Goal: Task Accomplishment & Management: Complete application form

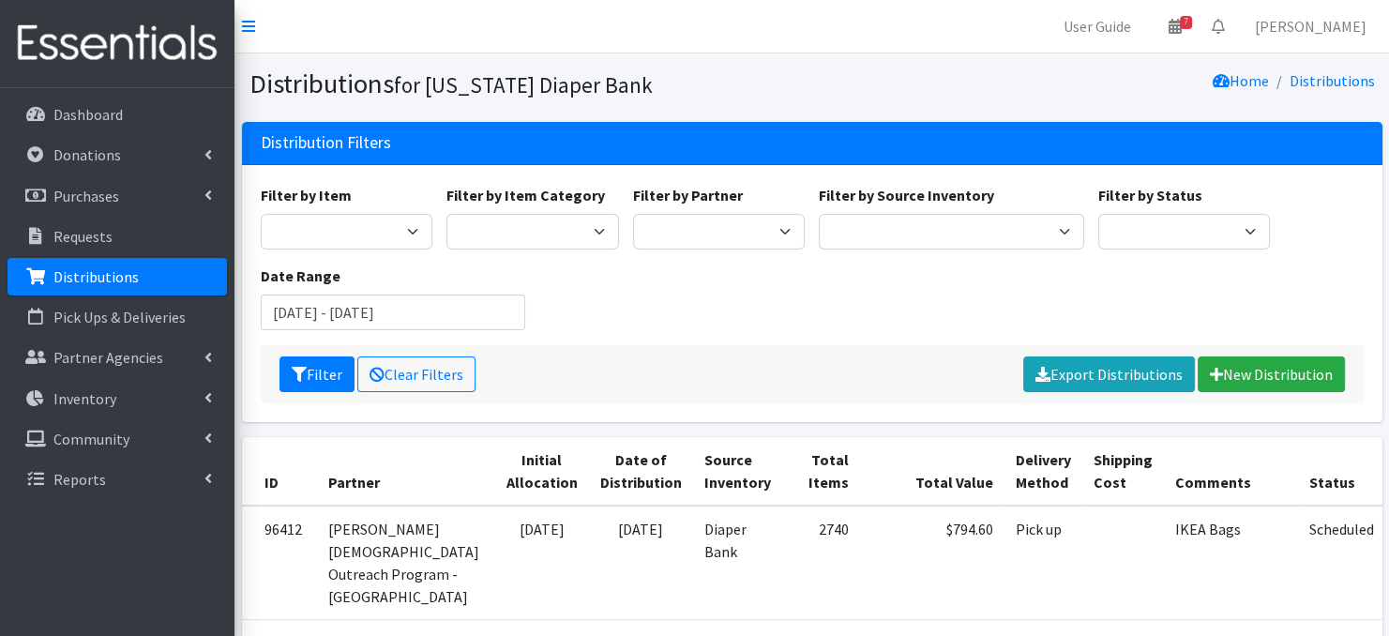
click at [146, 276] on link "Distributions" at bounding box center [117, 277] width 219 height 38
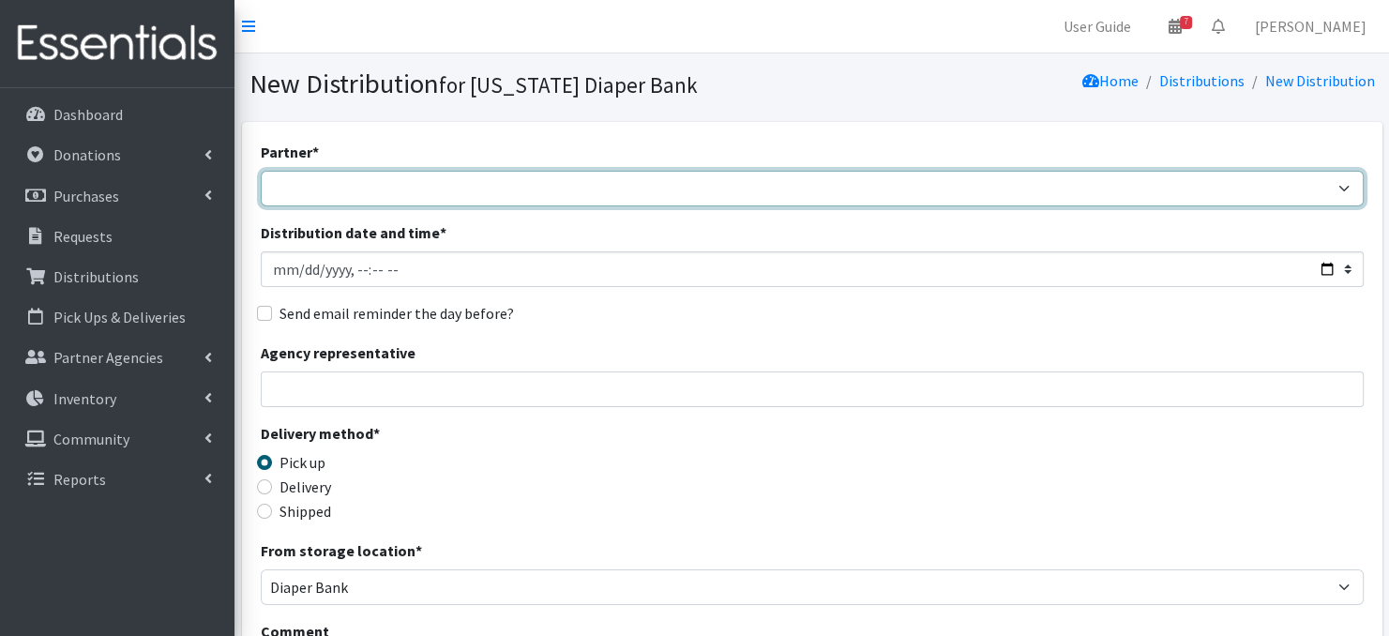
click at [390, 196] on select "Abide A Mother's Love BART - Benson Area Refugee Taskforce Big Brothers Big Sis…" at bounding box center [812, 189] width 1103 height 36
select select "3986"
click at [261, 171] on select "Abide A Mother's Love BART - Benson Area Refugee Taskforce Big Brothers Big Sis…" at bounding box center [812, 189] width 1103 height 36
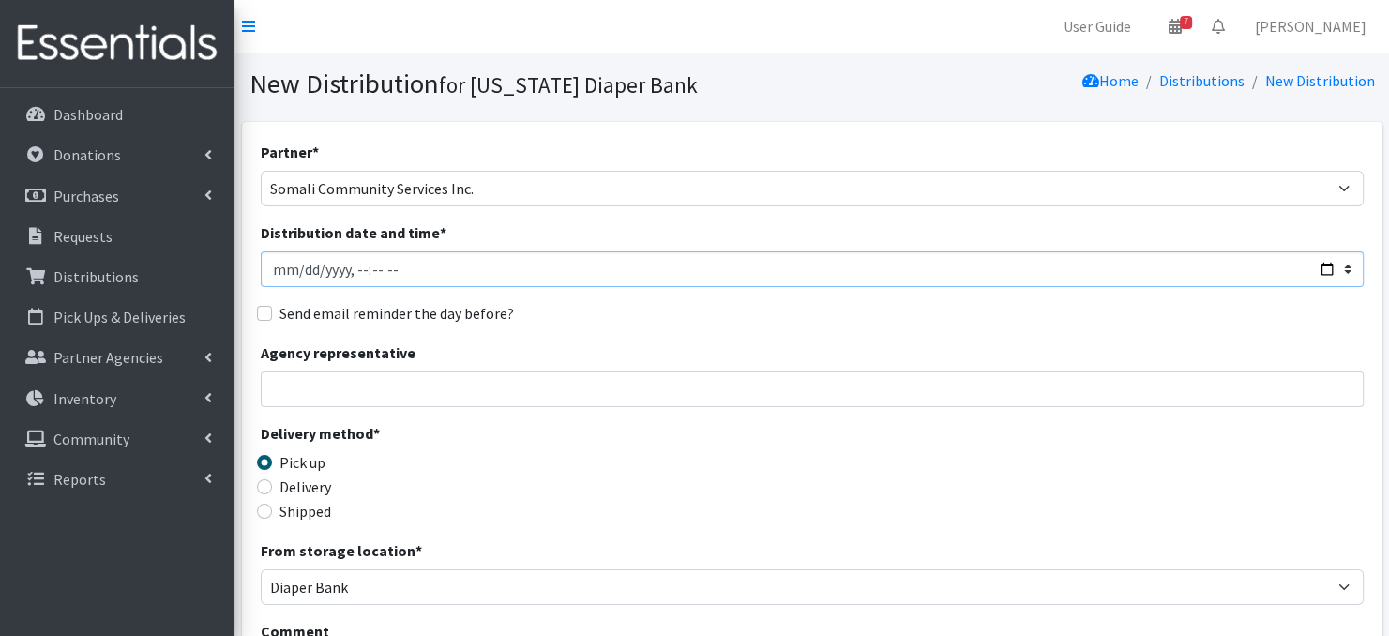
click at [300, 267] on input "Distribution date and time *" at bounding box center [812, 269] width 1103 height 36
click at [349, 265] on input "Distribution date and time *" at bounding box center [812, 269] width 1103 height 36
type input "2025-09-18T09:30"
click at [550, 323] on div "Send email reminder the day before?" at bounding box center [812, 313] width 1103 height 23
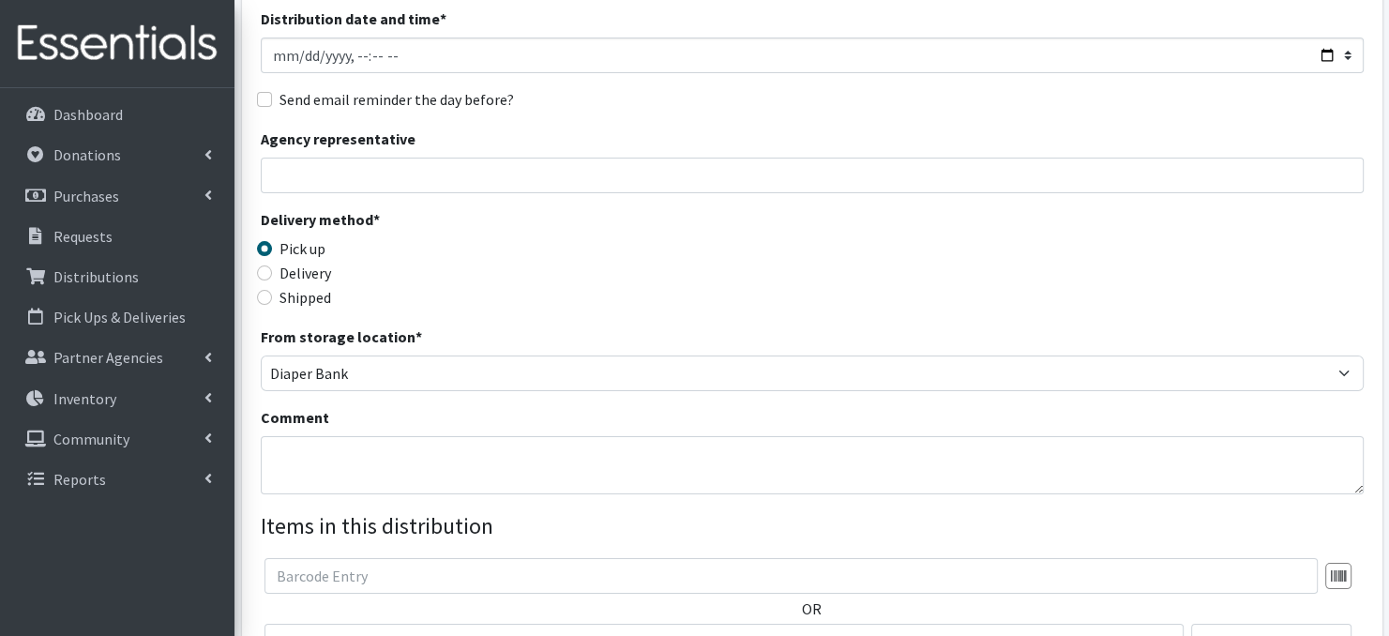
scroll to position [225, 0]
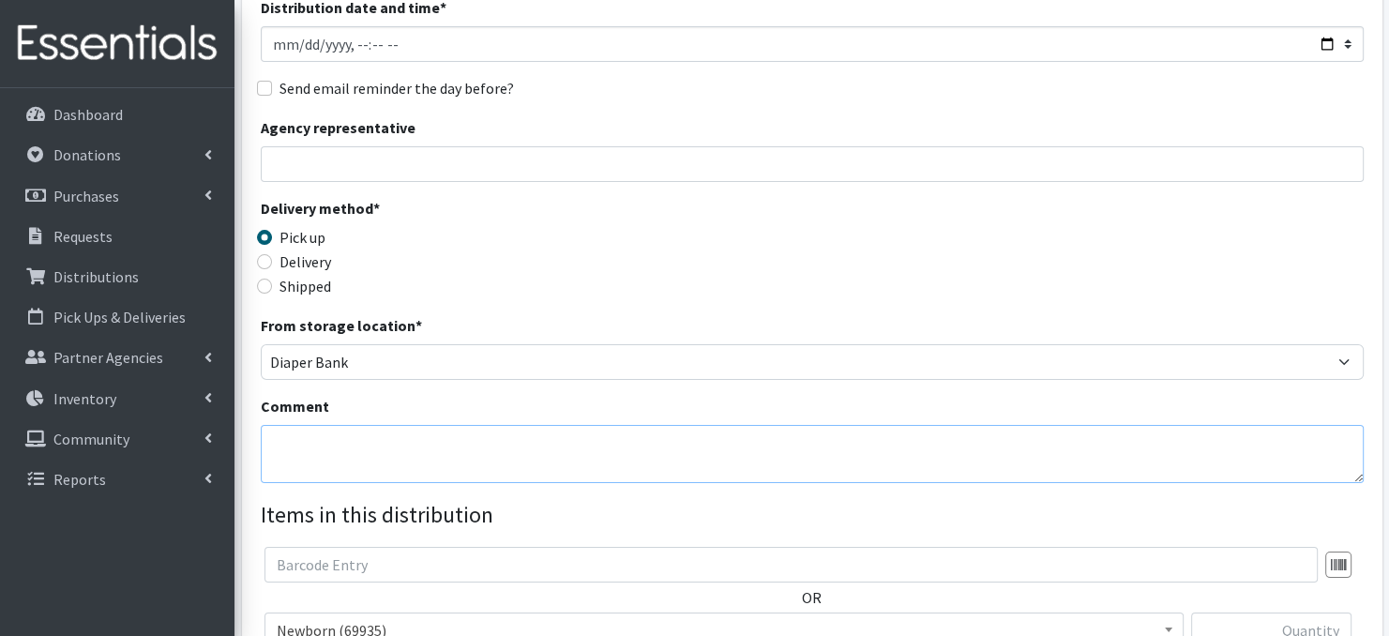
click at [318, 456] on textarea "Comment" at bounding box center [812, 454] width 1103 height 58
paste textarea "IKEA Bags"
type textarea "IKEA Bags"
click at [1010, 283] on div "Delivery method * Pick up Delivery Shipped Shipping cost" at bounding box center [812, 255] width 1103 height 117
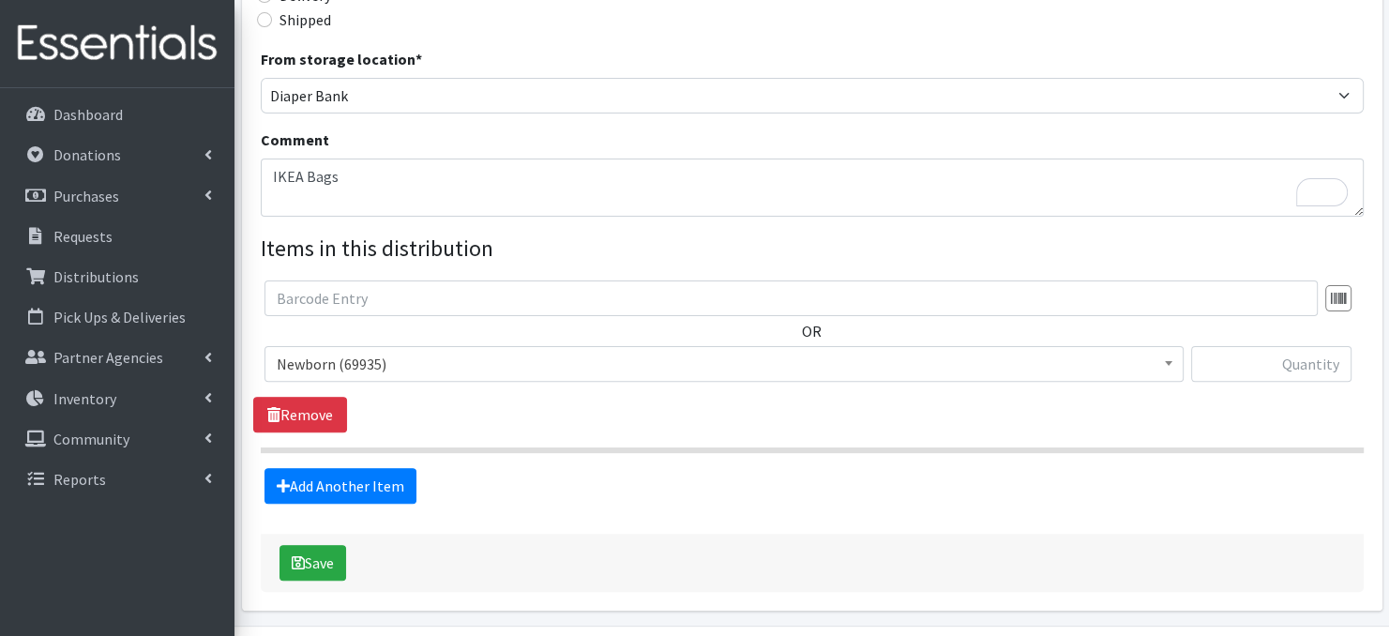
scroll to position [499, 0]
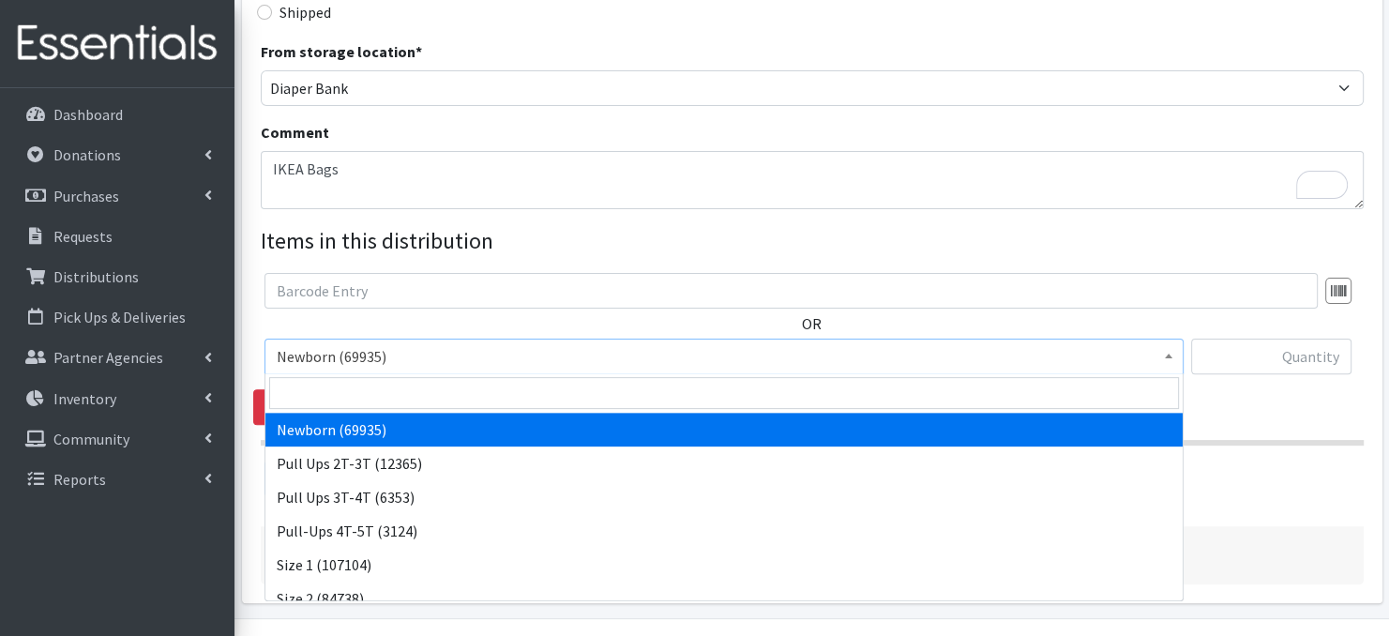
click at [1160, 359] on span at bounding box center [1168, 353] width 19 height 29
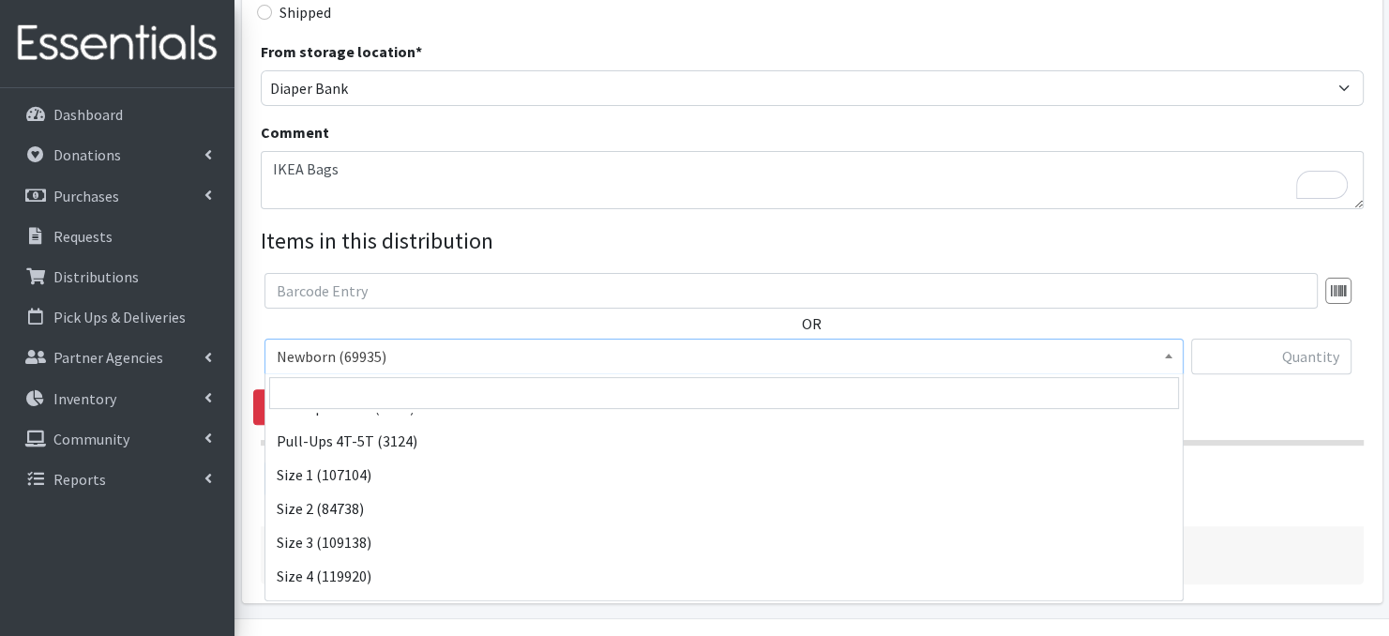
scroll to position [113, 0]
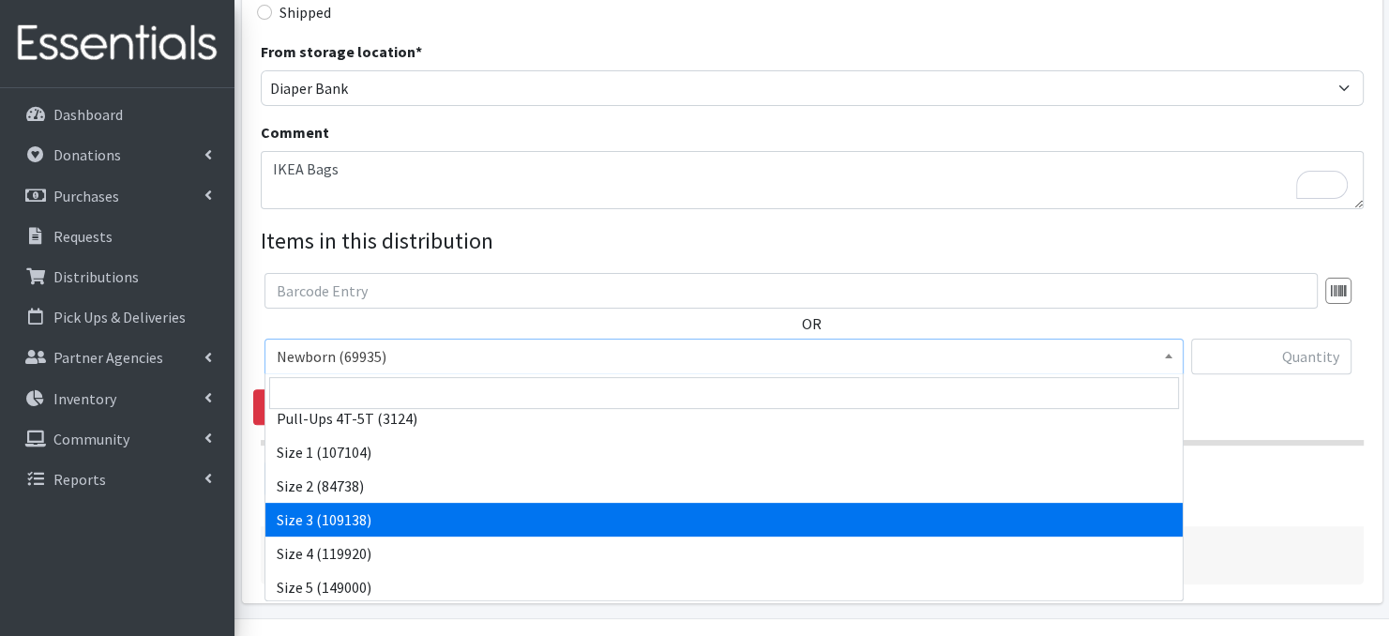
select select "3684"
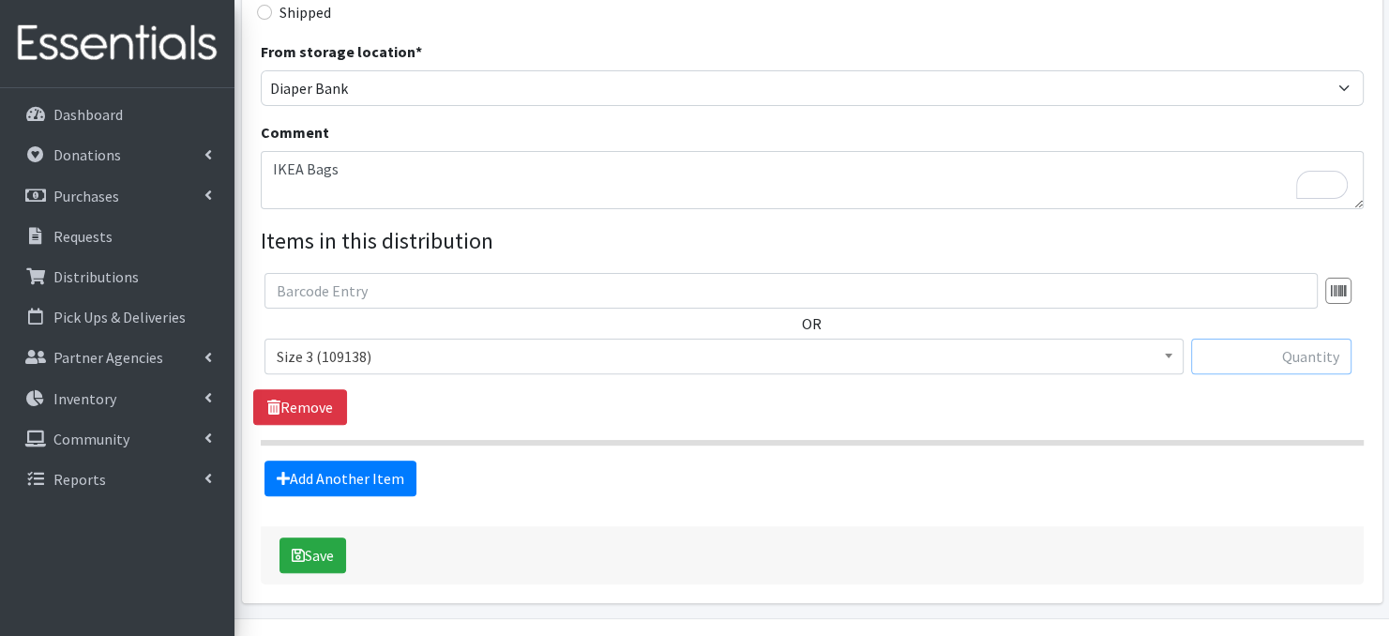
click at [1268, 359] on input "text" at bounding box center [1271, 356] width 160 height 36
type input "360"
click at [348, 484] on link "Add Another Item" at bounding box center [340, 478] width 152 height 36
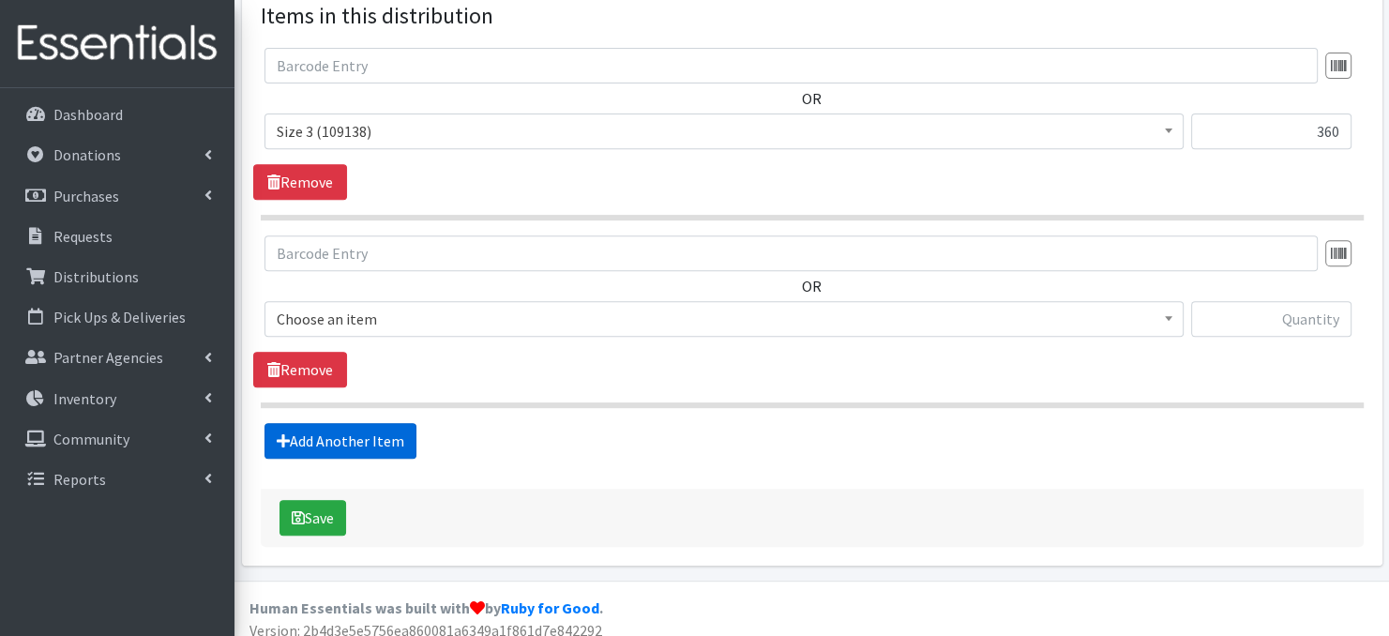
scroll to position [735, 0]
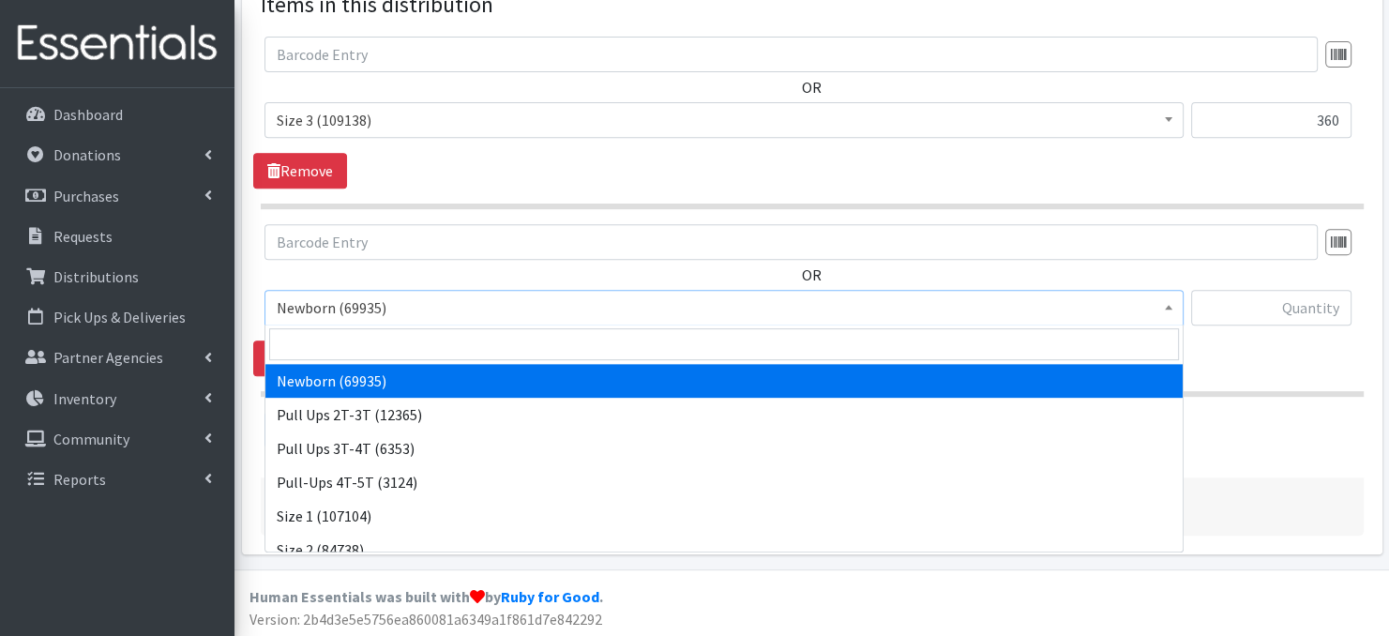
click at [1171, 306] on span at bounding box center [1168, 305] width 19 height 29
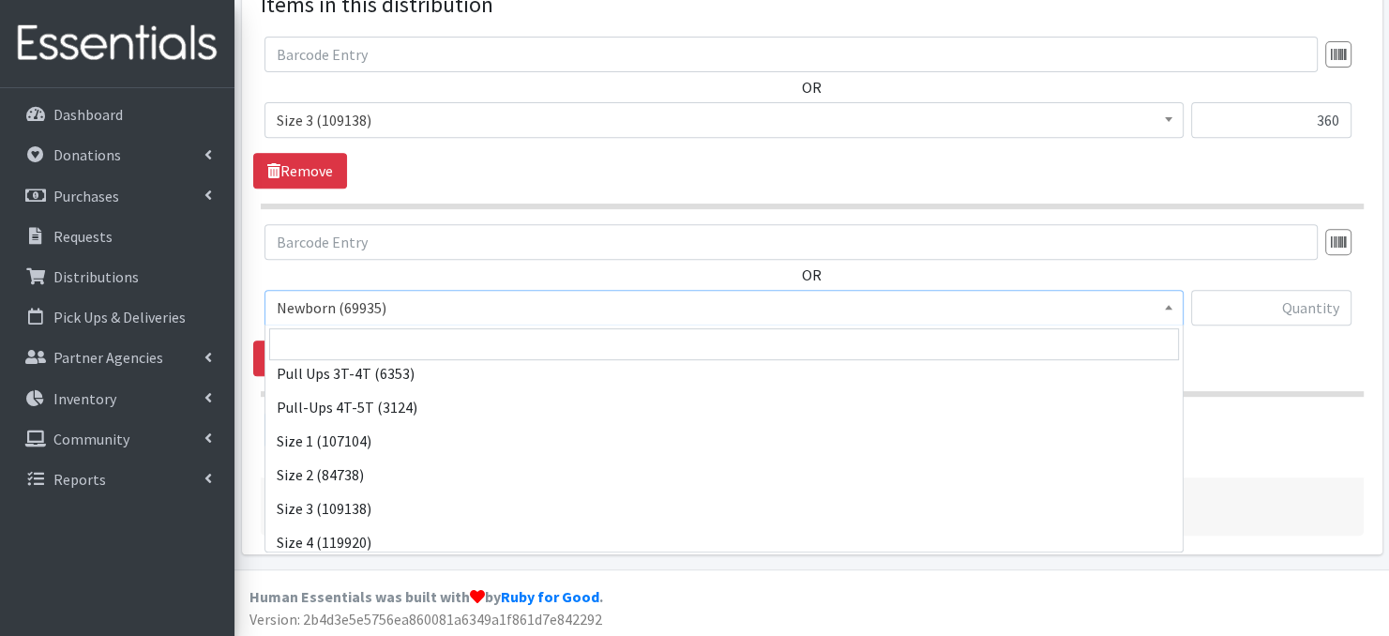
scroll to position [113, 0]
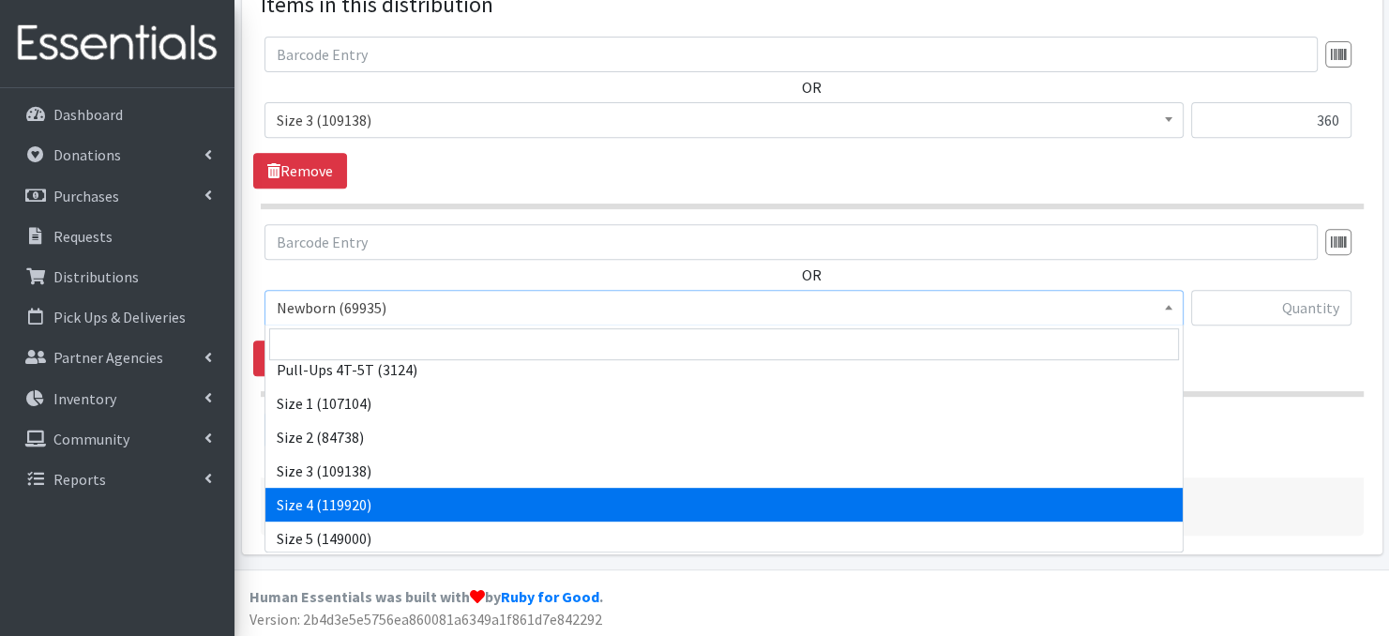
select select "3685"
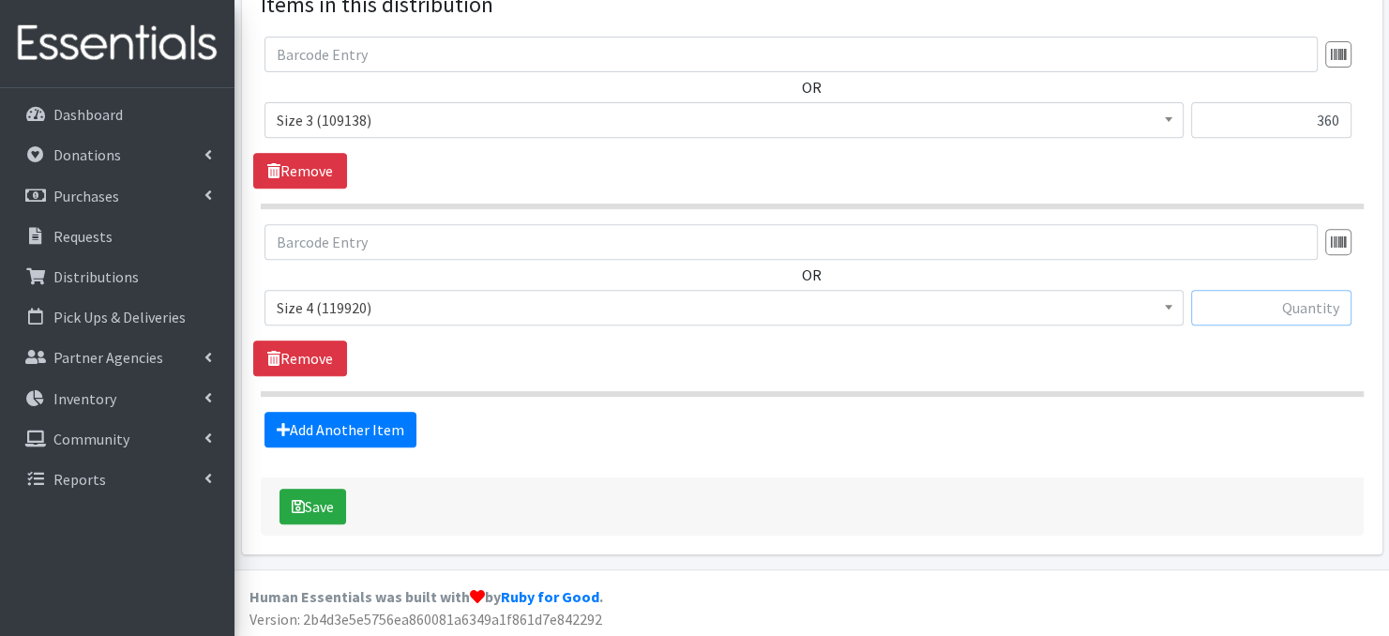
click at [1271, 306] on input "text" at bounding box center [1271, 308] width 160 height 36
type input "780"
click at [304, 433] on link "Add Another Item" at bounding box center [340, 430] width 152 height 36
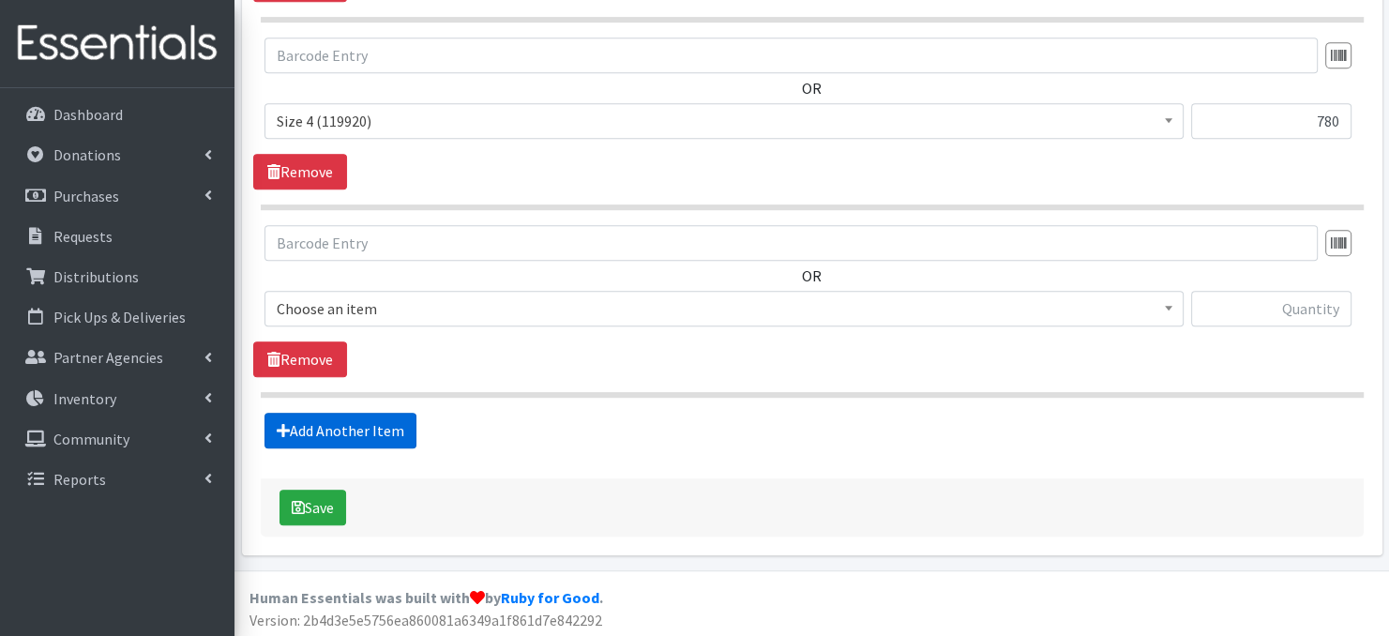
scroll to position [923, 0]
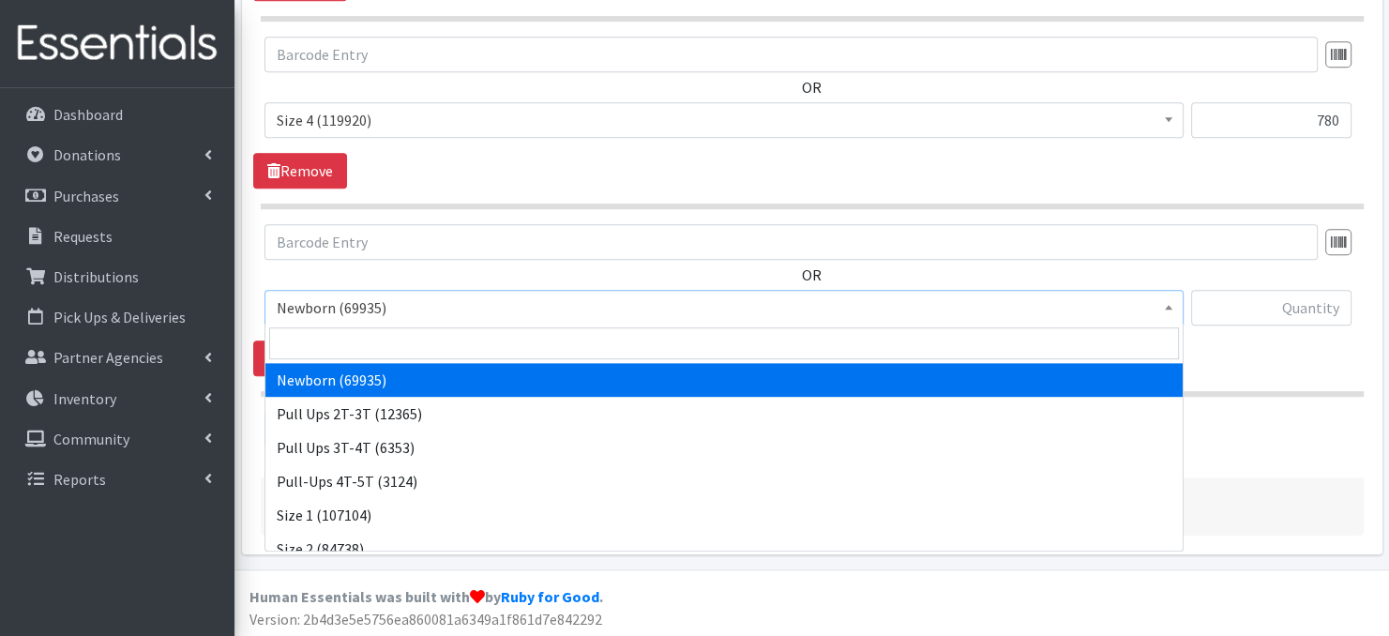
click at [1159, 300] on span at bounding box center [1168, 305] width 19 height 29
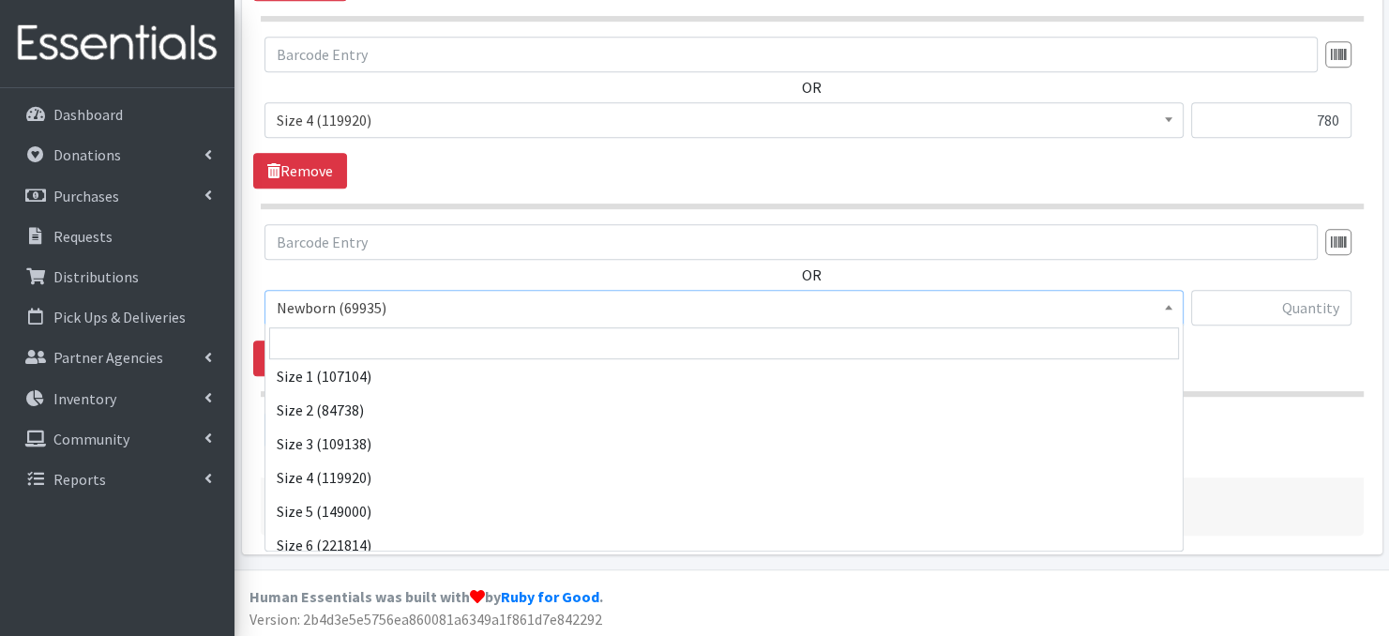
scroll to position [150, 0]
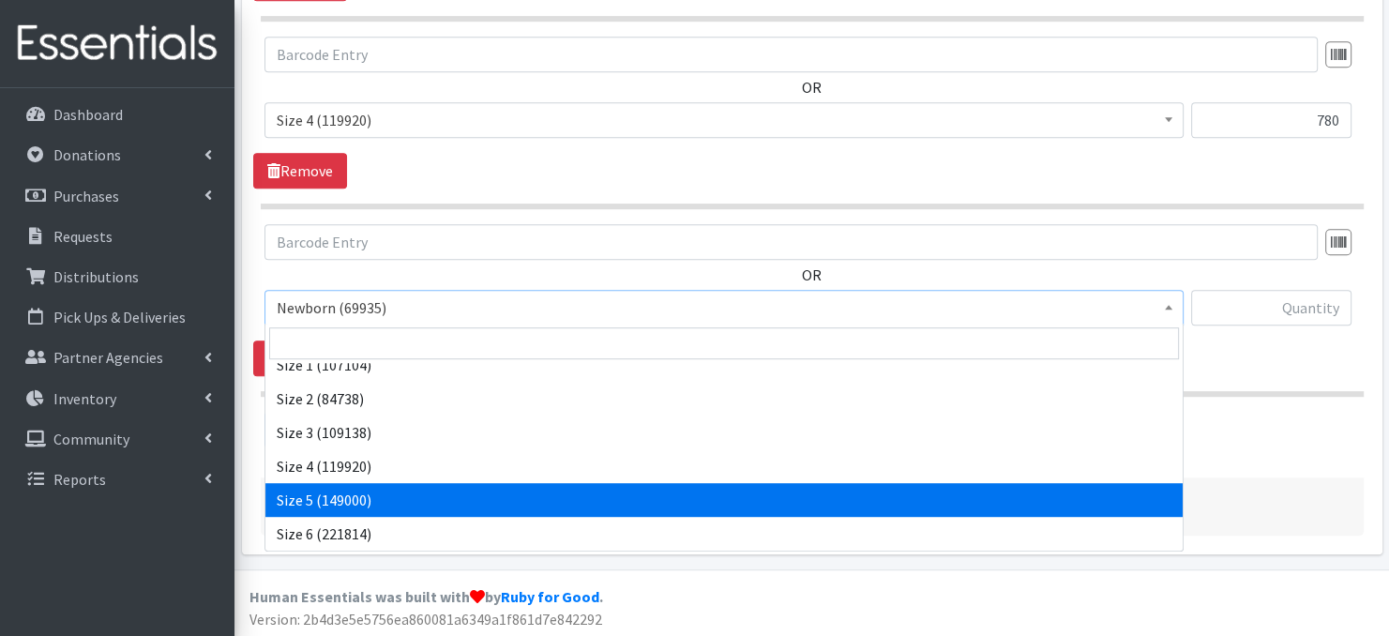
select select "3686"
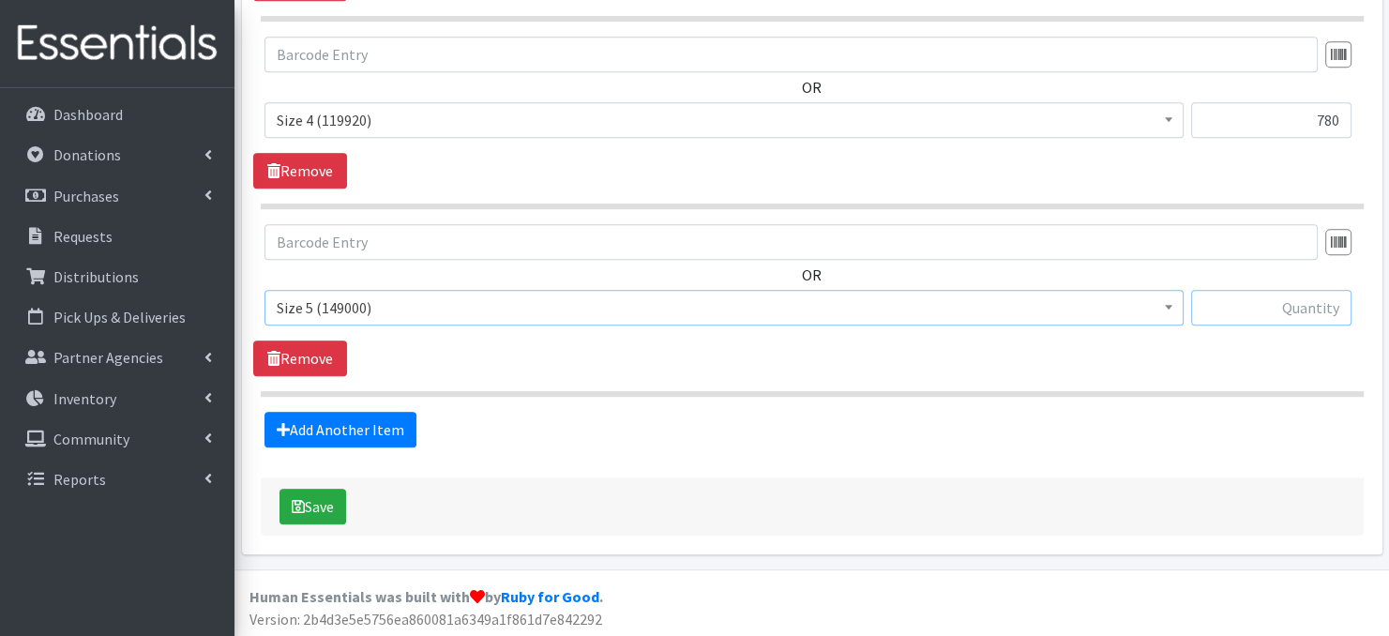
click at [1218, 307] on input "text" at bounding box center [1271, 308] width 160 height 36
type input "780"
click at [373, 427] on link "Add Another Item" at bounding box center [340, 430] width 152 height 36
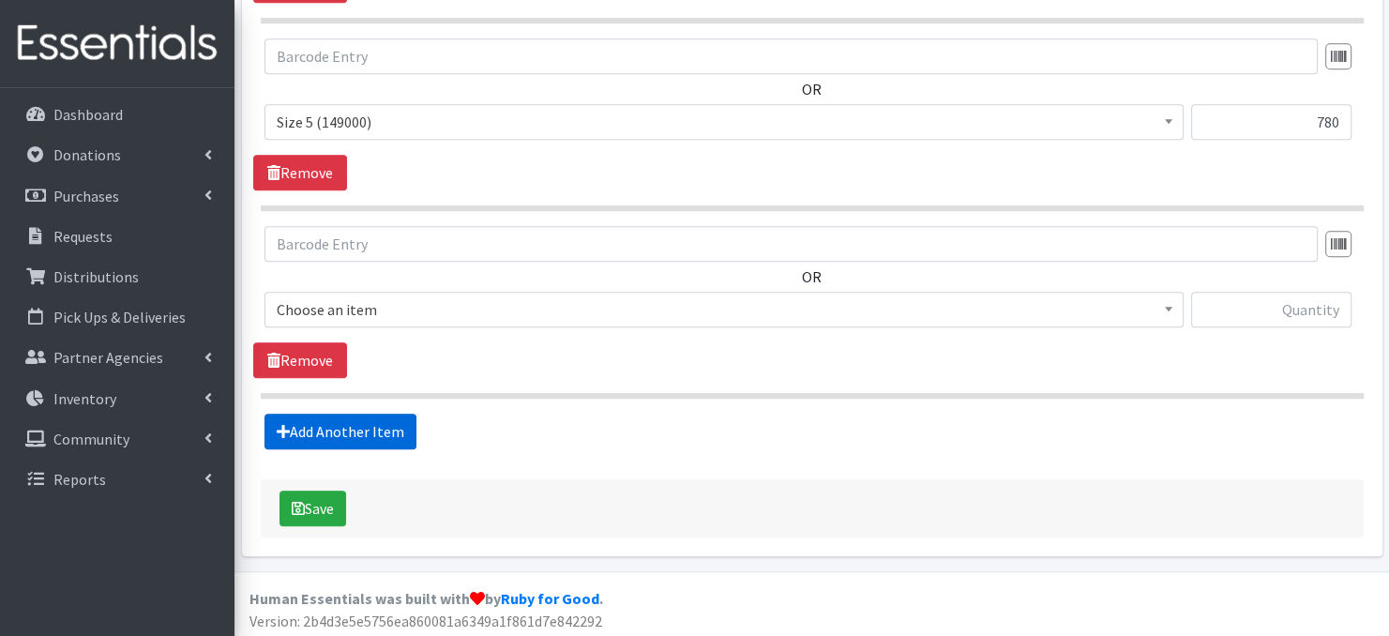
scroll to position [1109, 0]
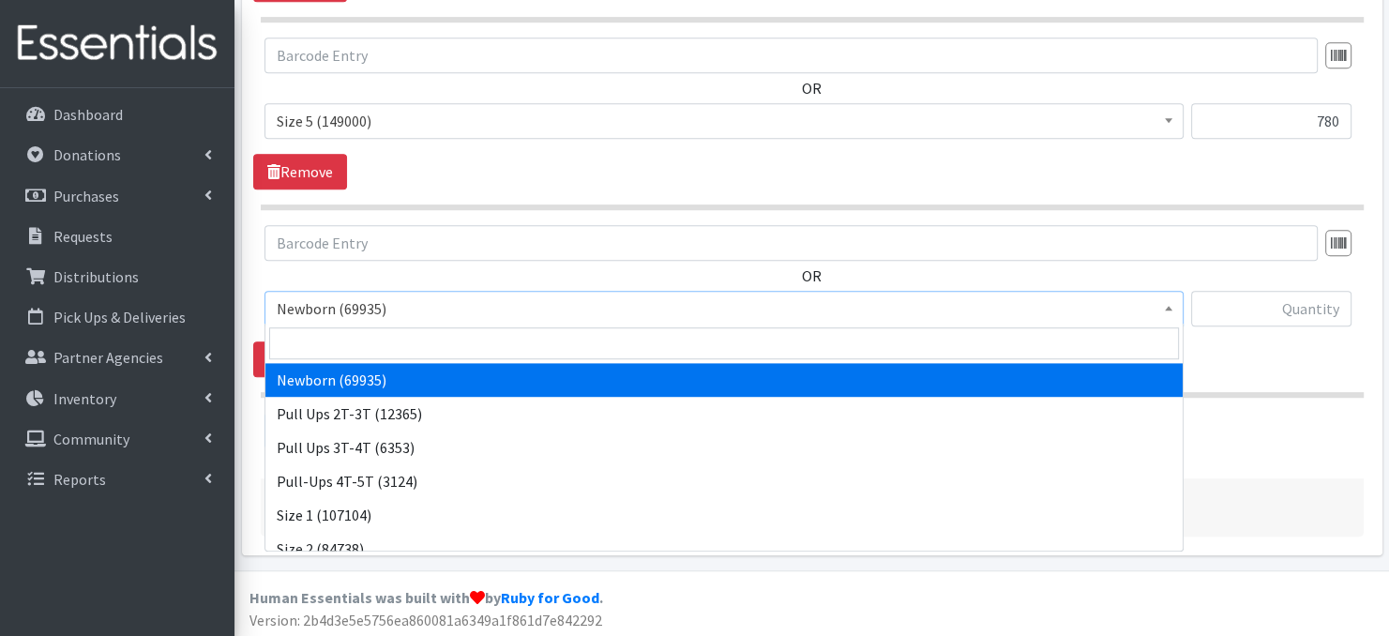
click at [1169, 309] on span at bounding box center [1168, 306] width 19 height 29
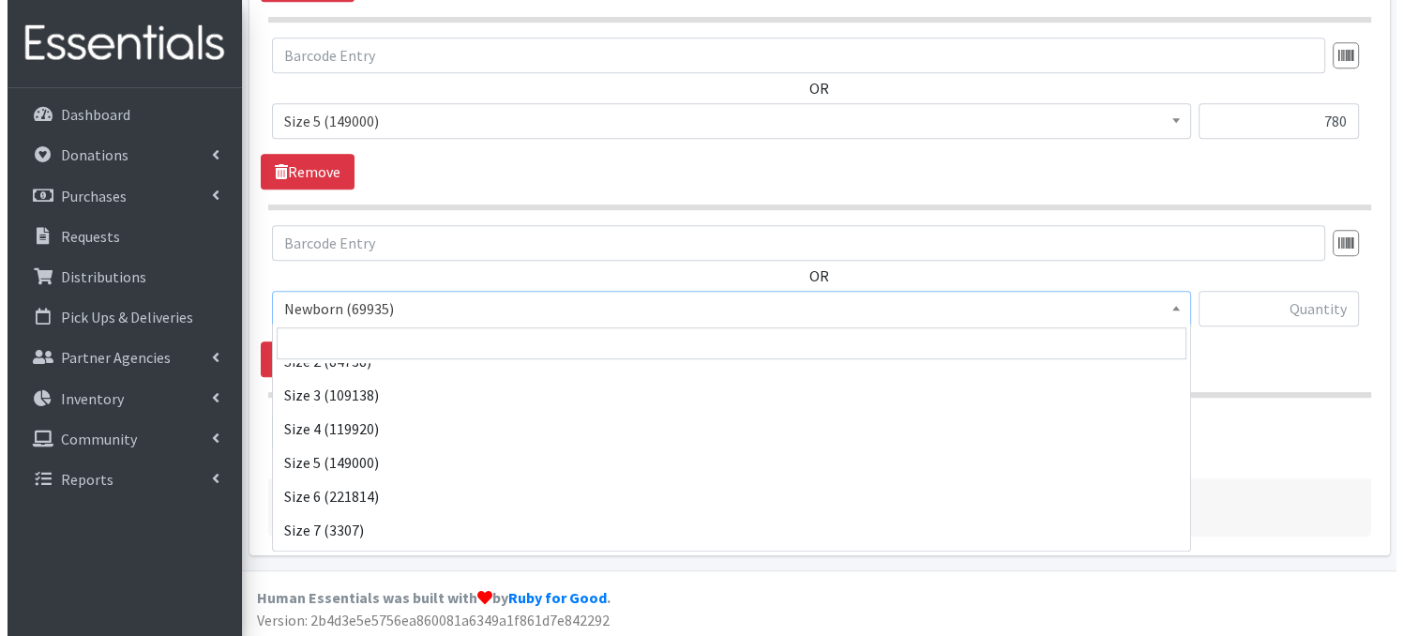
scroll to position [218, 0]
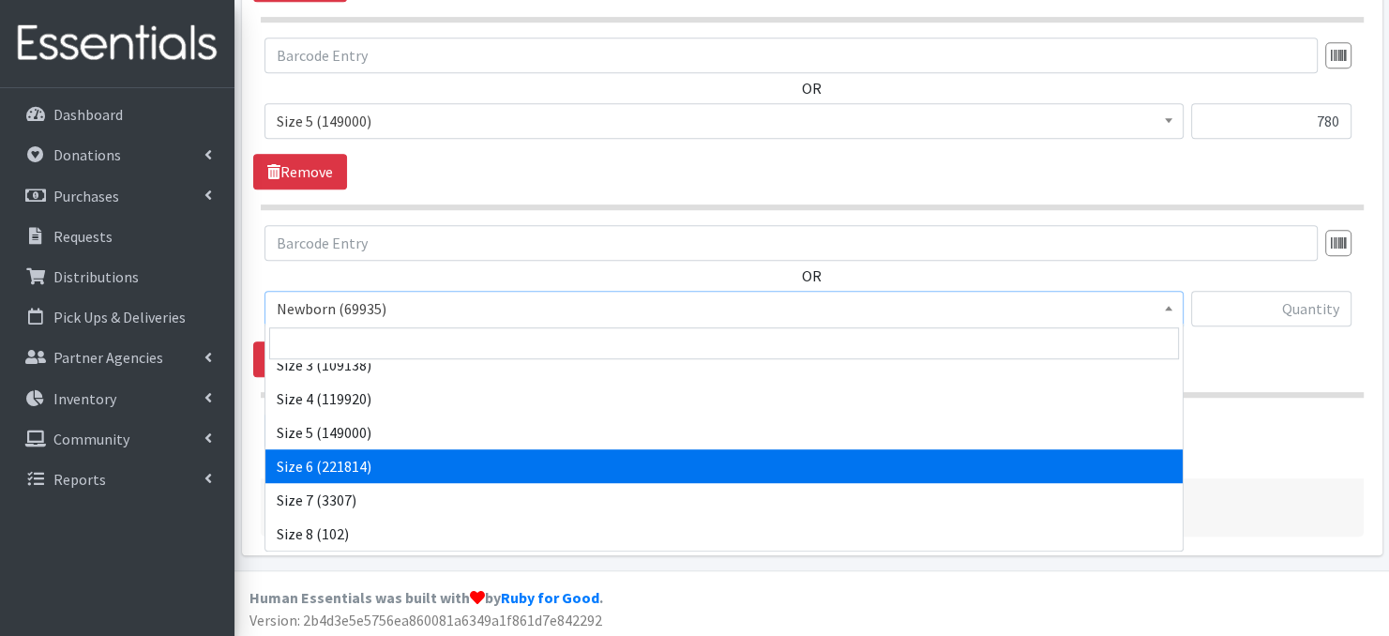
select select "3687"
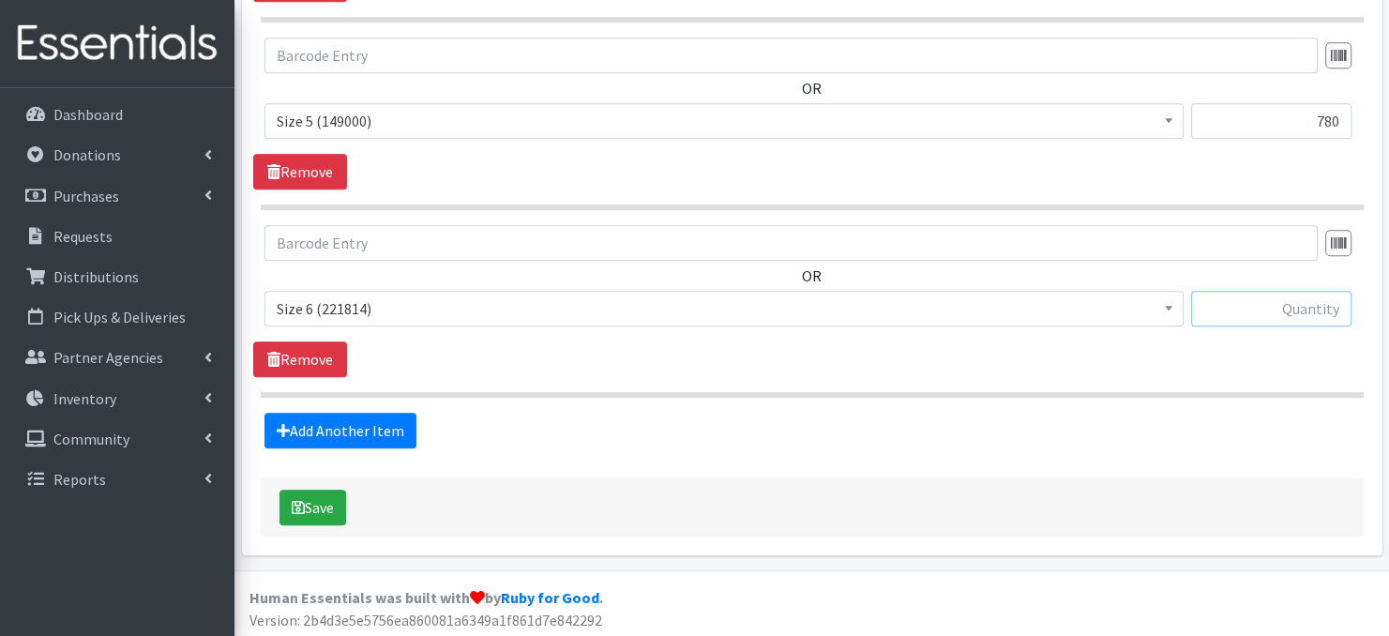
click at [1300, 306] on input "text" at bounding box center [1271, 309] width 160 height 36
type input "780"
click at [315, 501] on button "Save" at bounding box center [312, 507] width 67 height 36
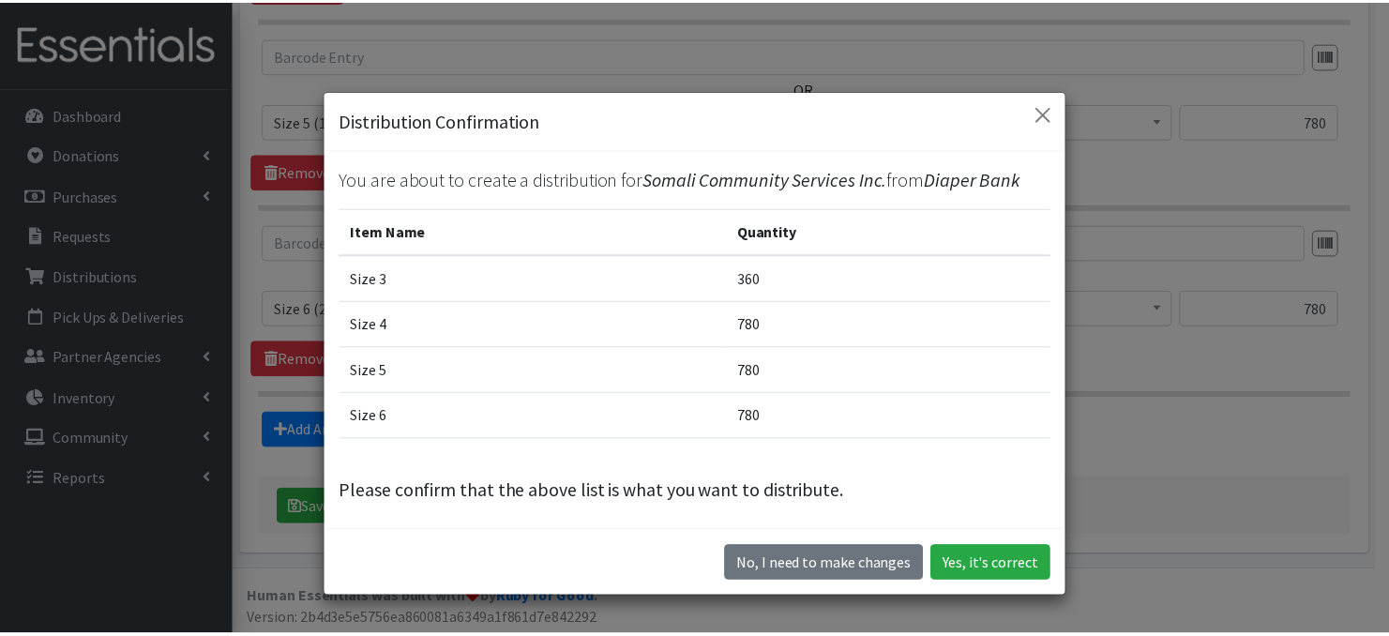
scroll to position [2, 0]
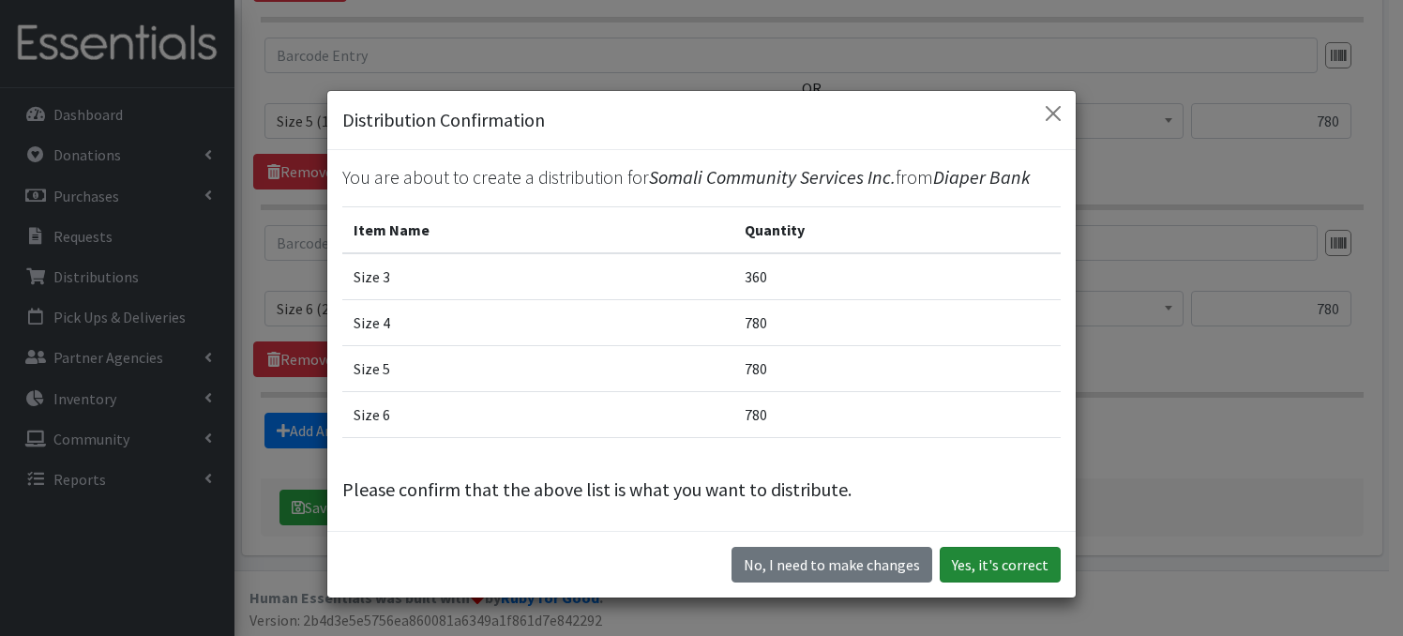
click at [986, 568] on button "Yes, it's correct" at bounding box center [999, 565] width 121 height 36
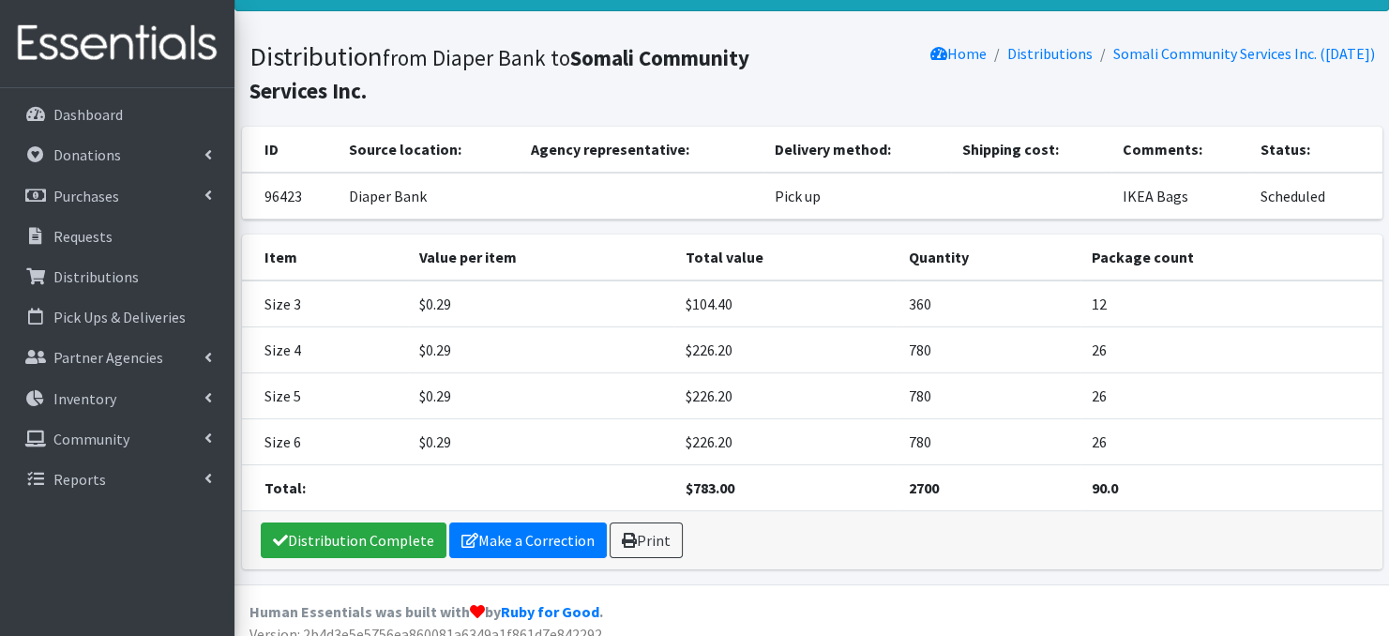
scroll to position [90, 0]
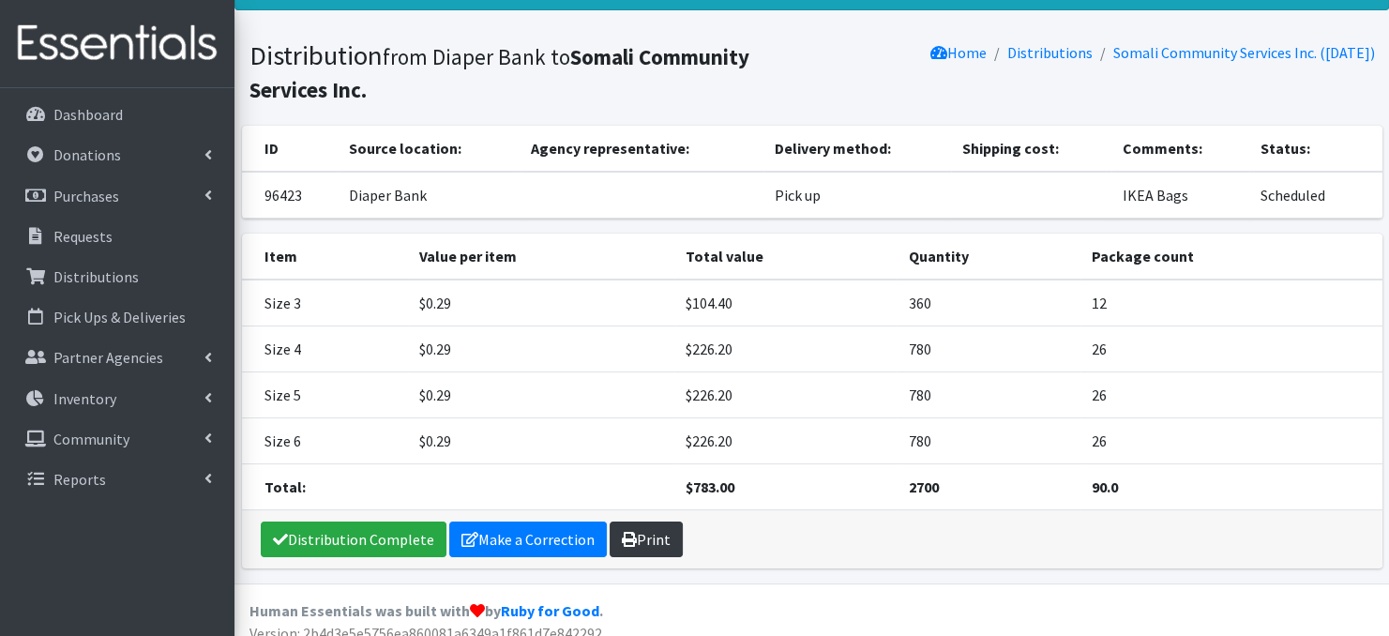
click at [651, 533] on link "Print" at bounding box center [645, 539] width 73 height 36
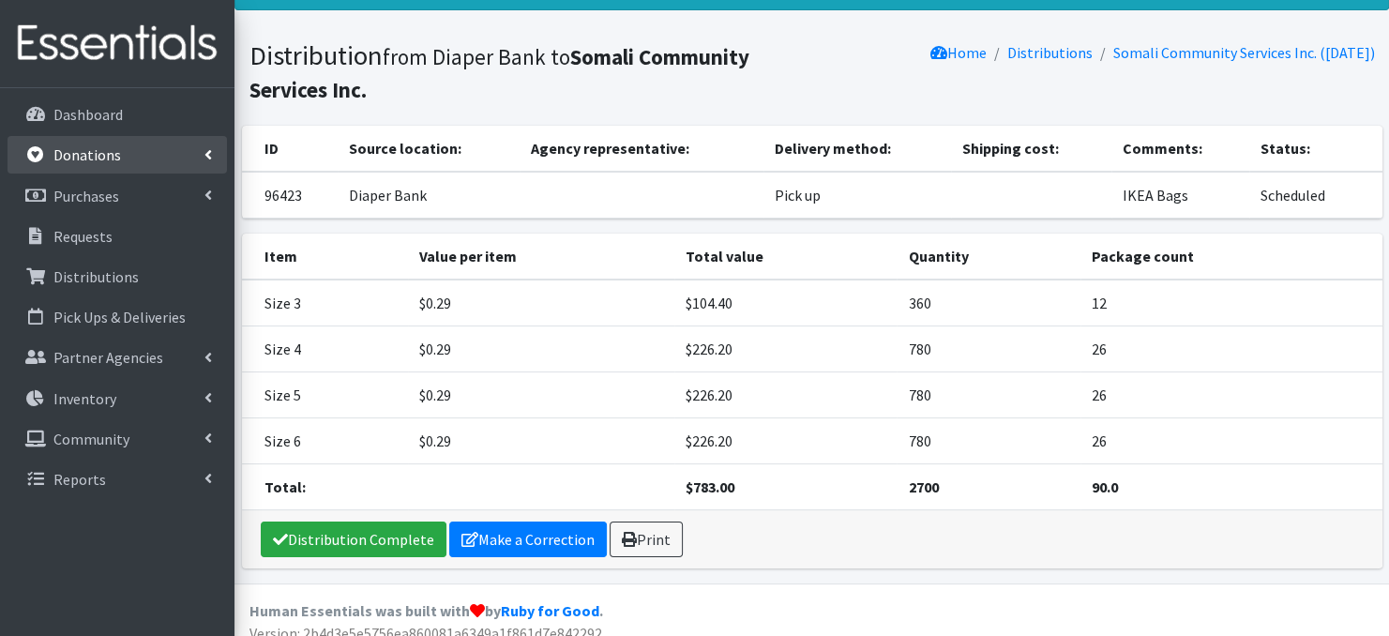
click at [98, 156] on p "Donations" at bounding box center [87, 154] width 68 height 19
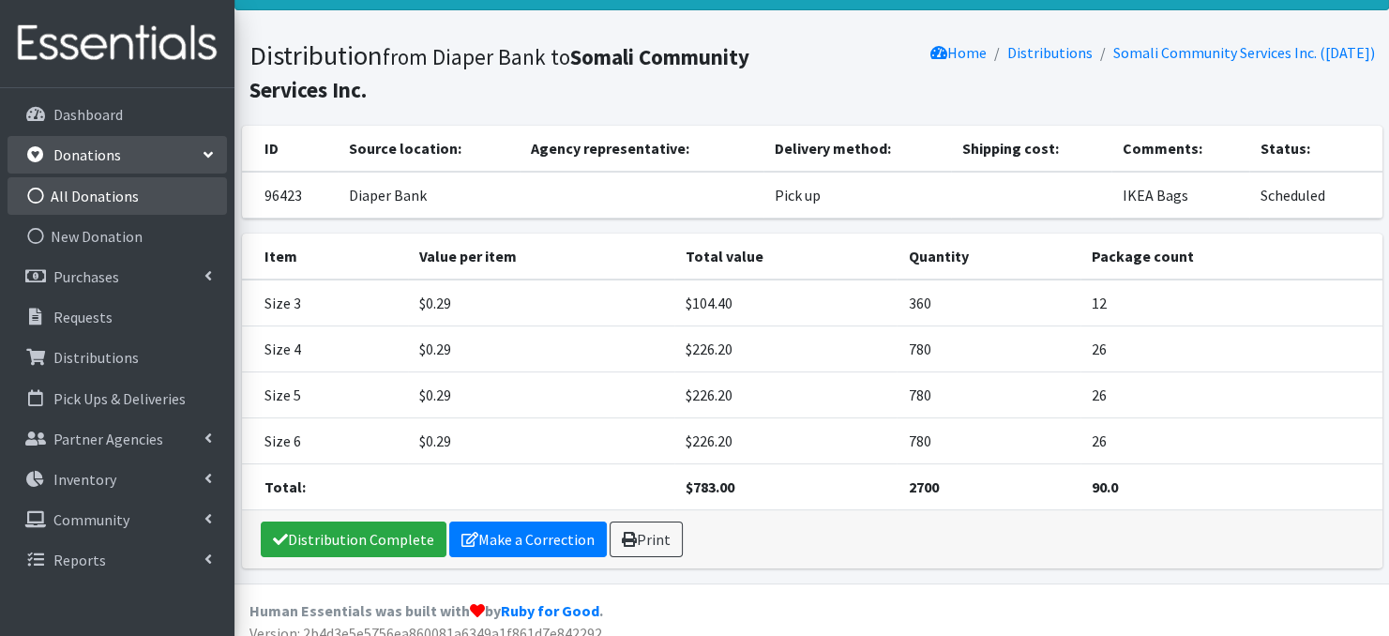
click at [38, 192] on icon at bounding box center [35, 196] width 24 height 17
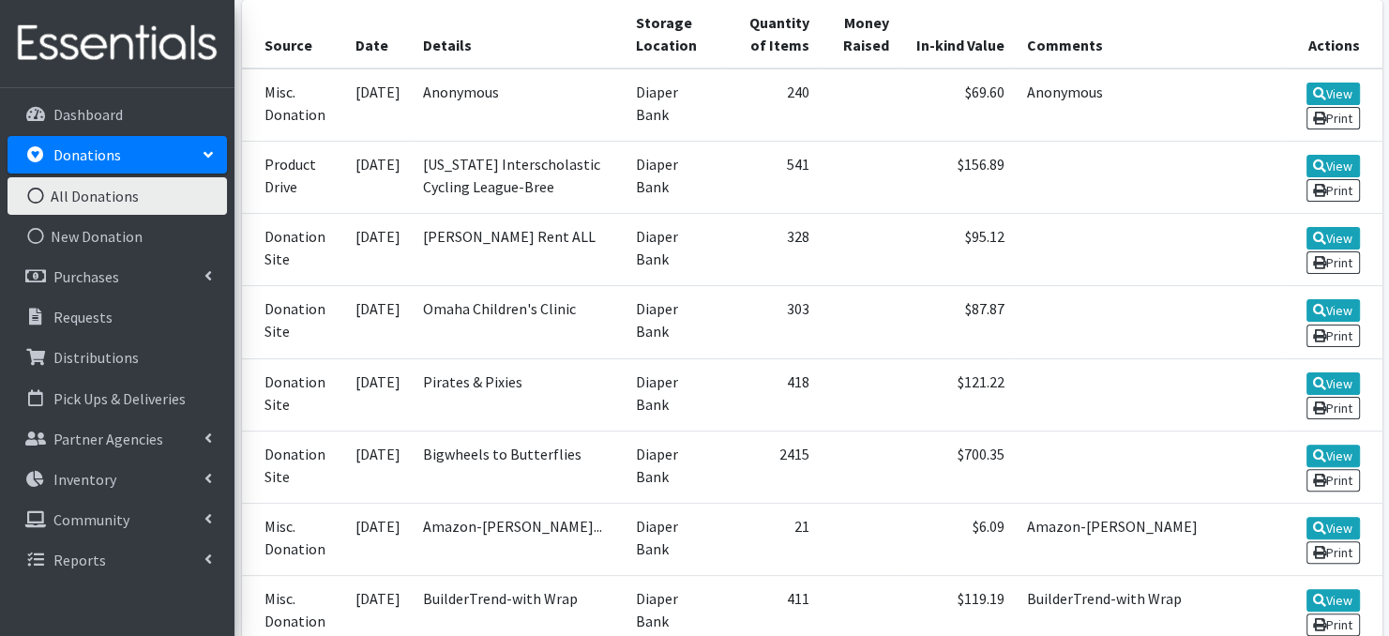
scroll to position [450, 0]
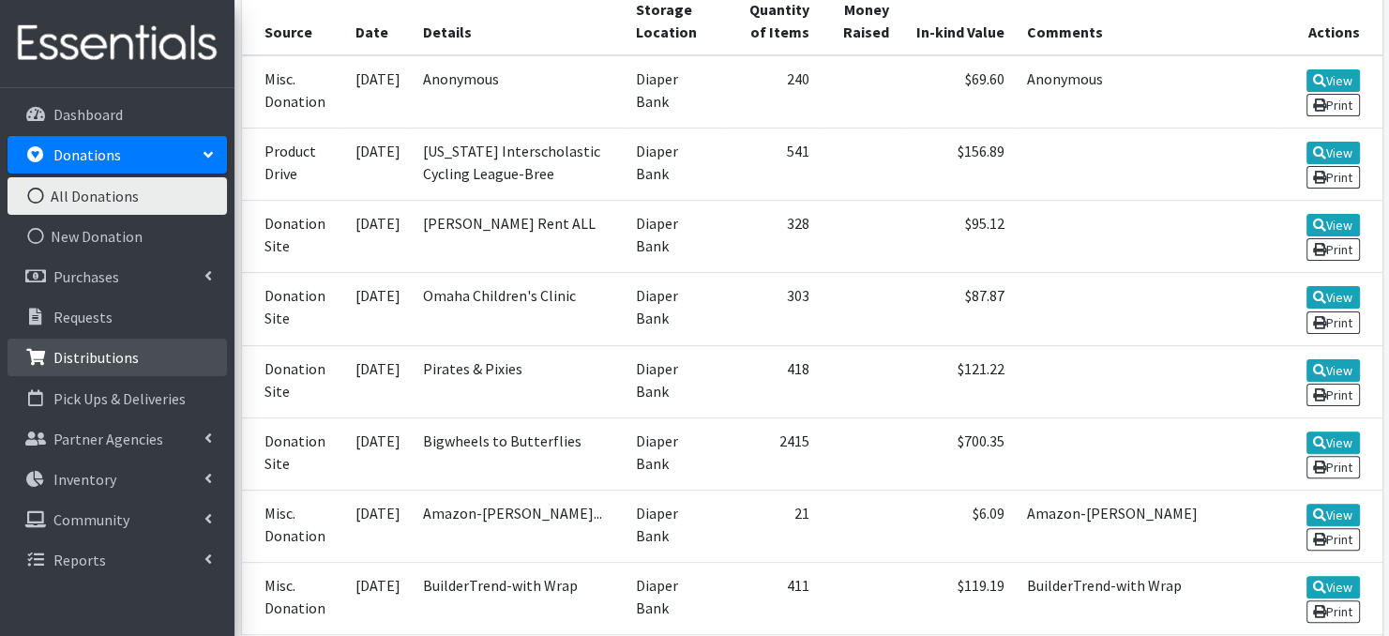
click at [53, 359] on link "Distributions" at bounding box center [117, 357] width 219 height 38
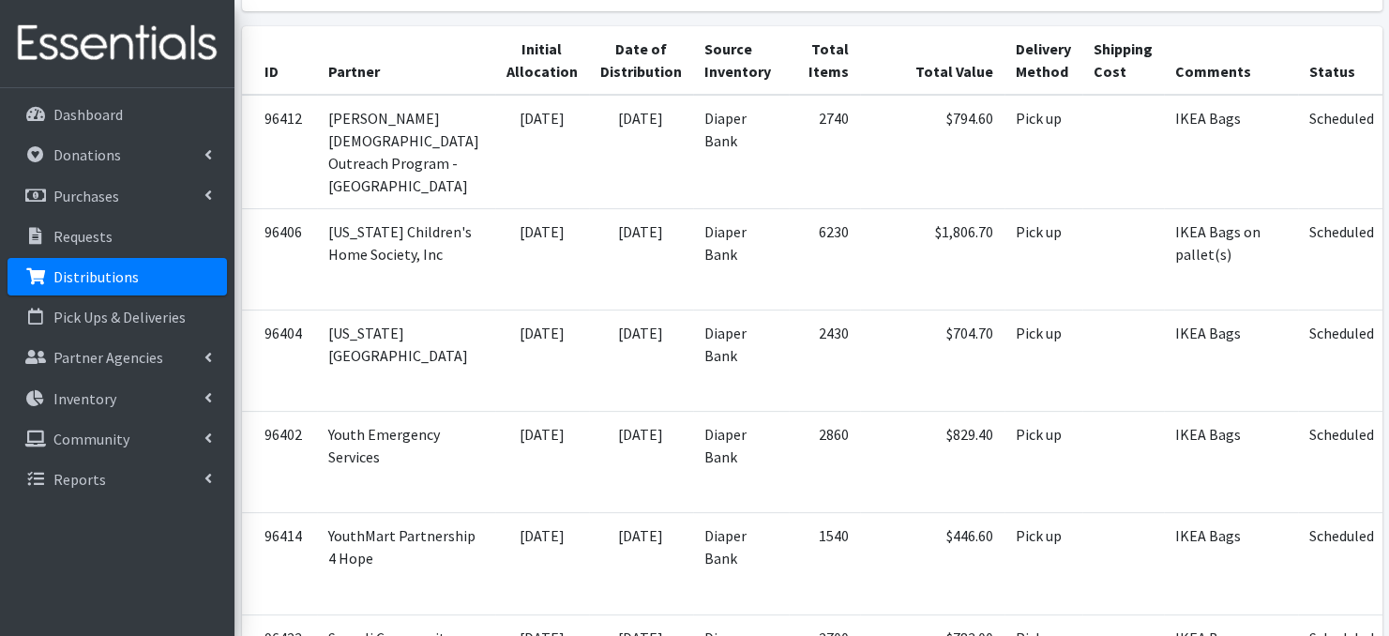
scroll to position [399, 0]
